Goal: Task Accomplishment & Management: Manage account settings

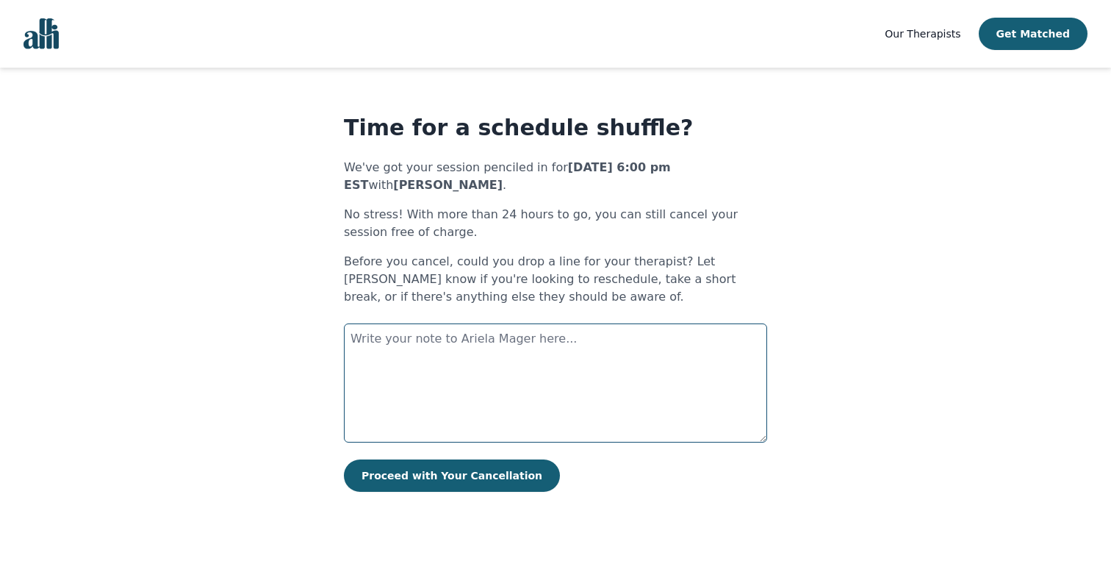
click at [479, 339] on textarea at bounding box center [555, 382] width 423 height 119
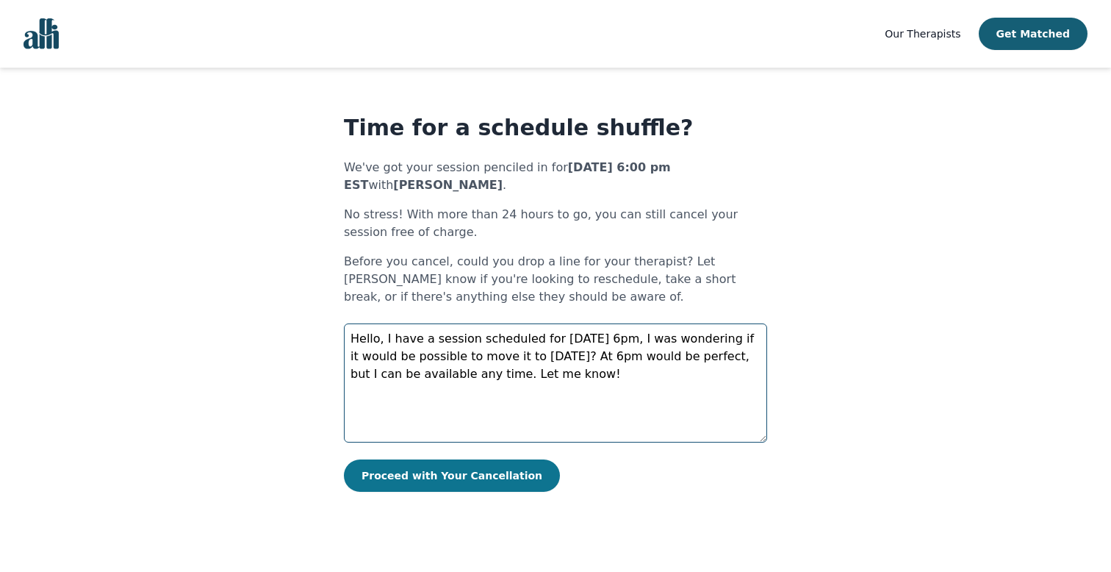
type textarea "Hello, I have a session scheduled for [DATE] 6pm, I was wondering if it would b…"
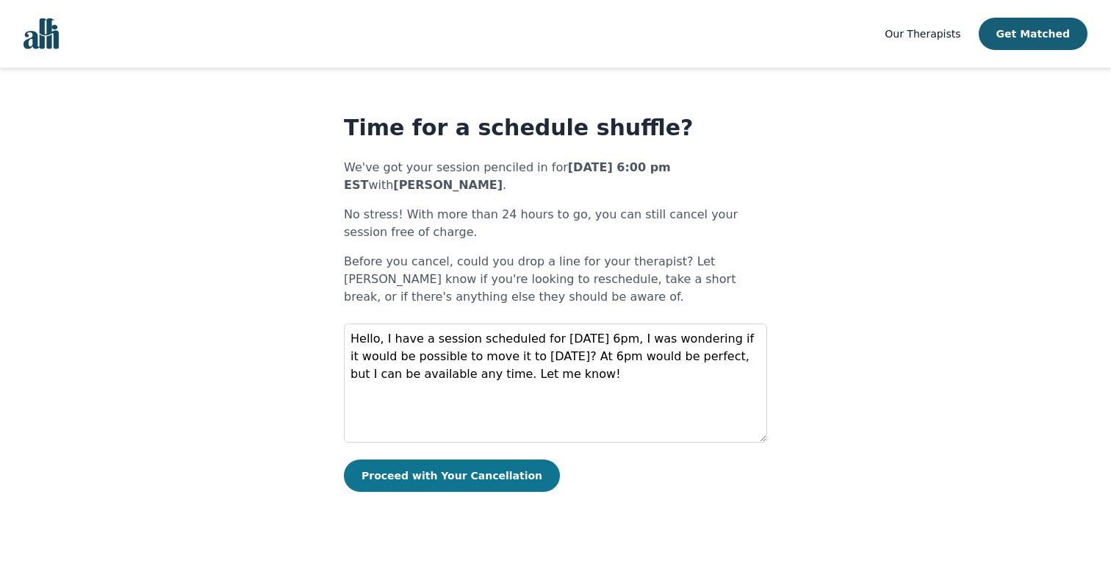
click at [446, 478] on button "Proceed with Your Cancellation" at bounding box center [452, 475] width 216 height 32
